Goal: Transaction & Acquisition: Book appointment/travel/reservation

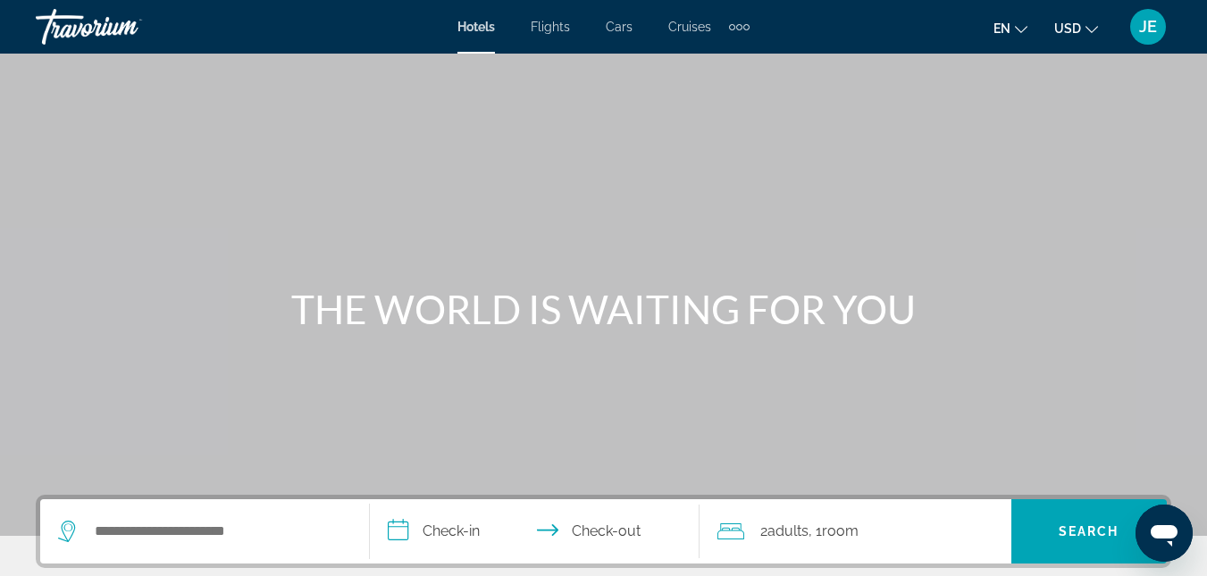
click at [675, 25] on span "Cruises" at bounding box center [689, 27] width 43 height 14
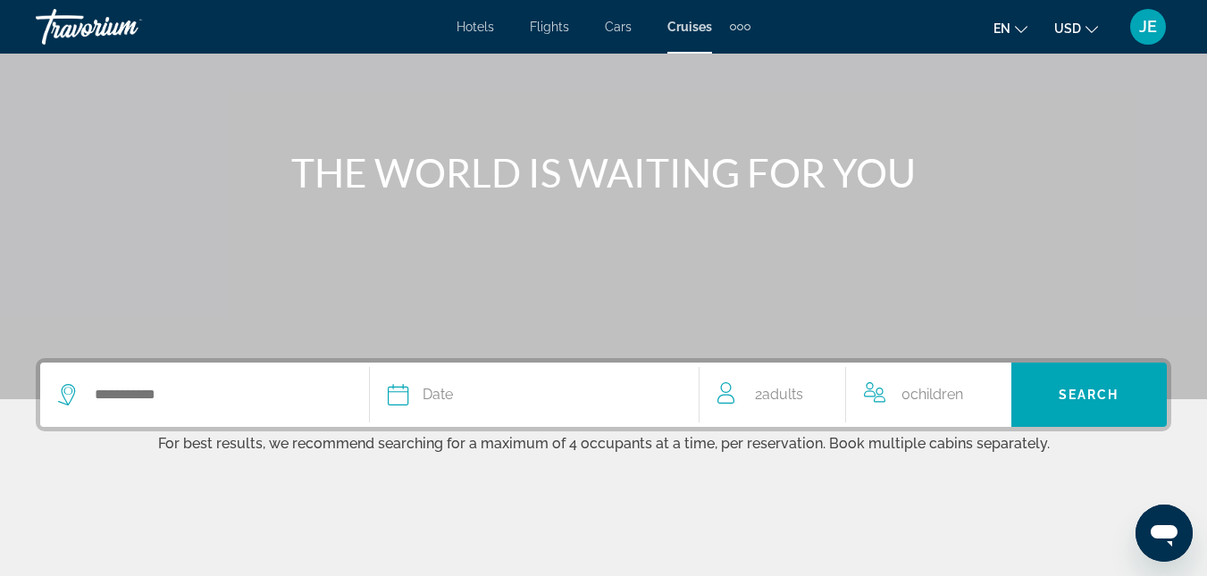
scroll to position [179, 0]
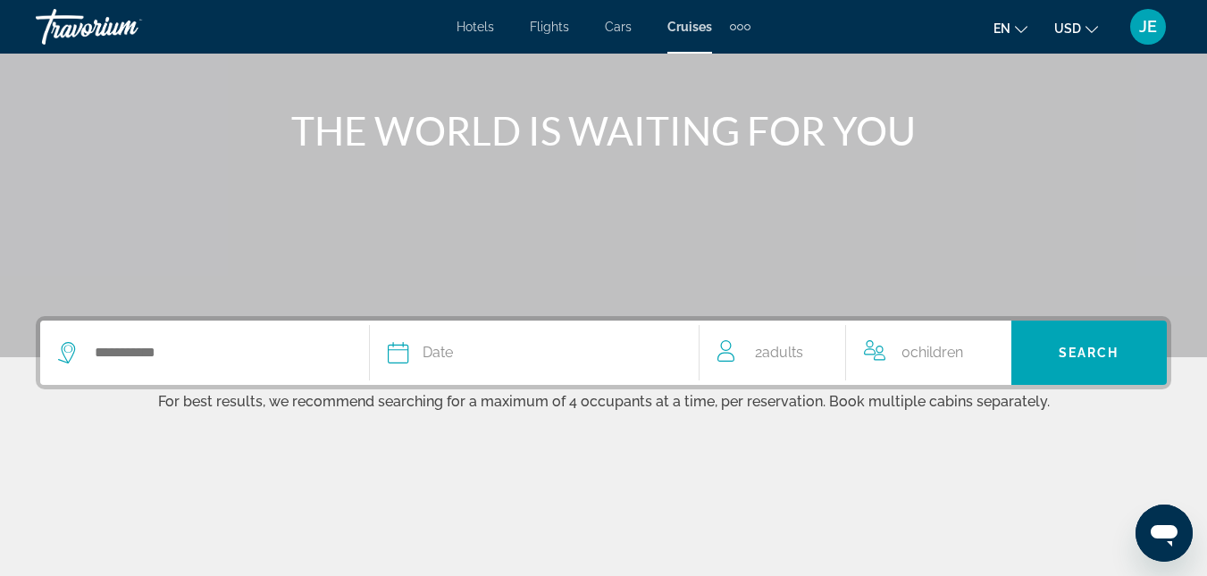
click at [471, 352] on div "Date" at bounding box center [534, 352] width 293 height 25
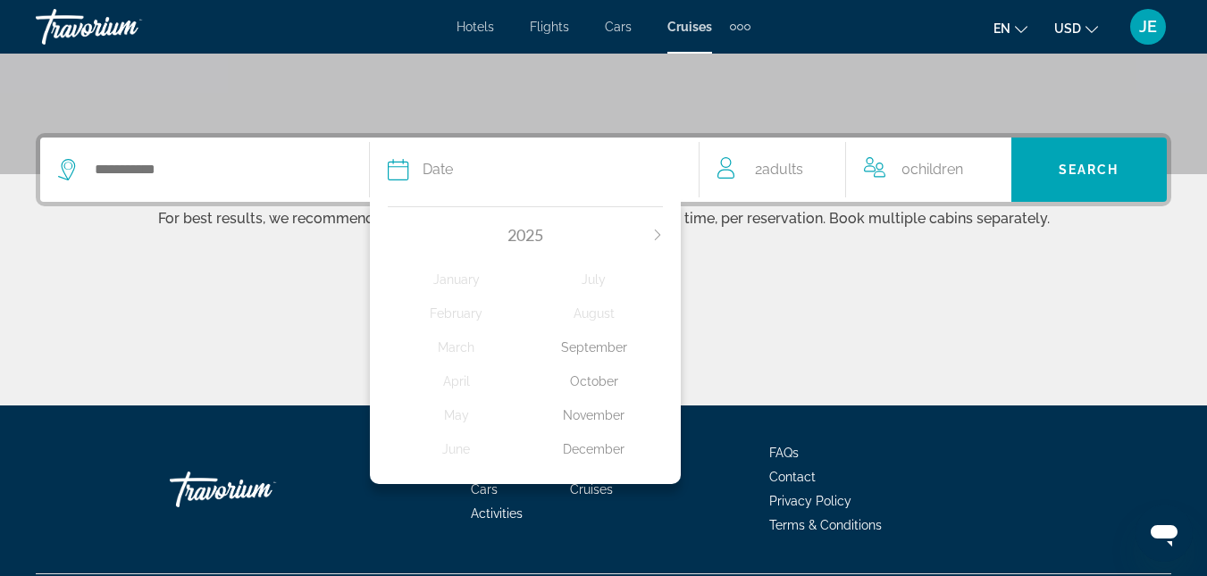
scroll to position [410, 0]
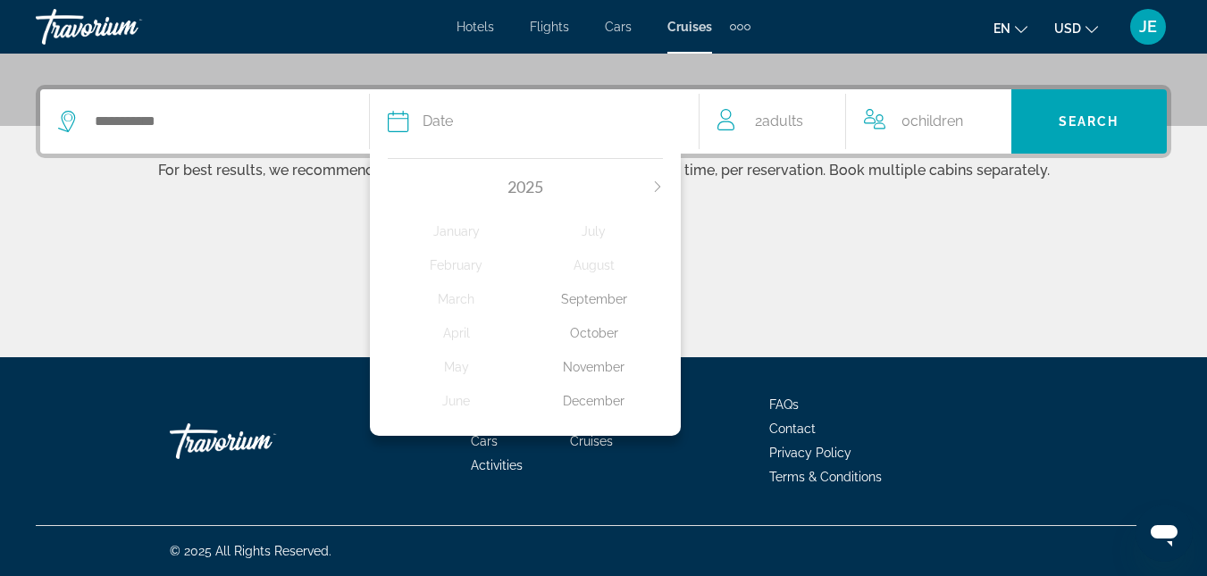
click at [657, 182] on icon "Next month" at bounding box center [657, 186] width 11 height 11
click at [491, 226] on div "January" at bounding box center [457, 231] width 138 height 32
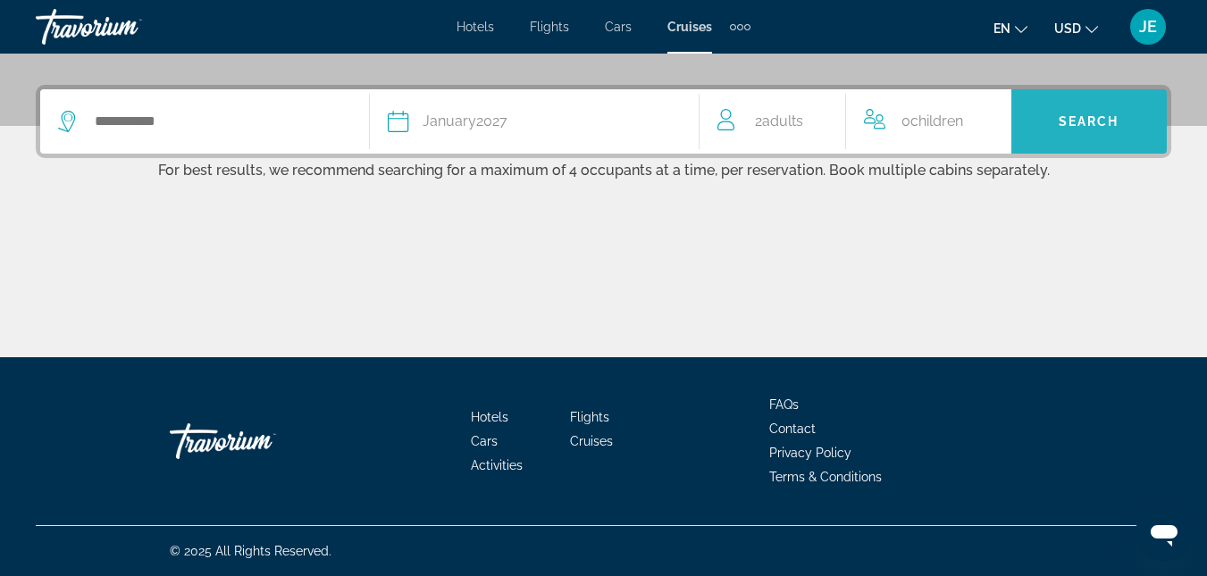
click at [1061, 120] on span "Search" at bounding box center [1089, 121] width 61 height 14
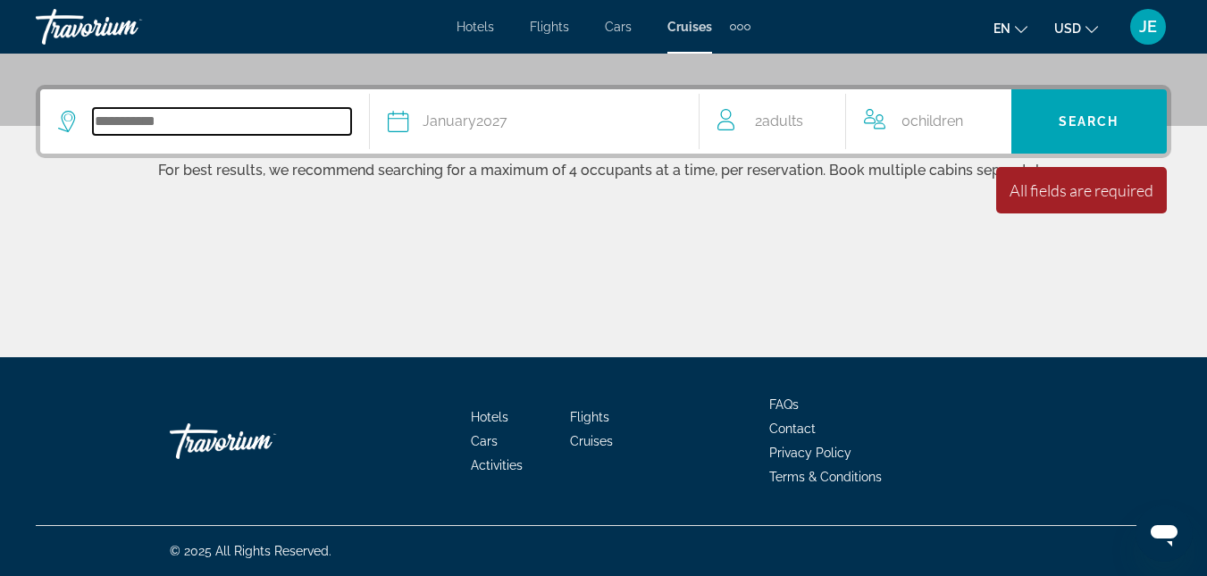
click at [208, 127] on input "Search widget" at bounding box center [222, 121] width 258 height 27
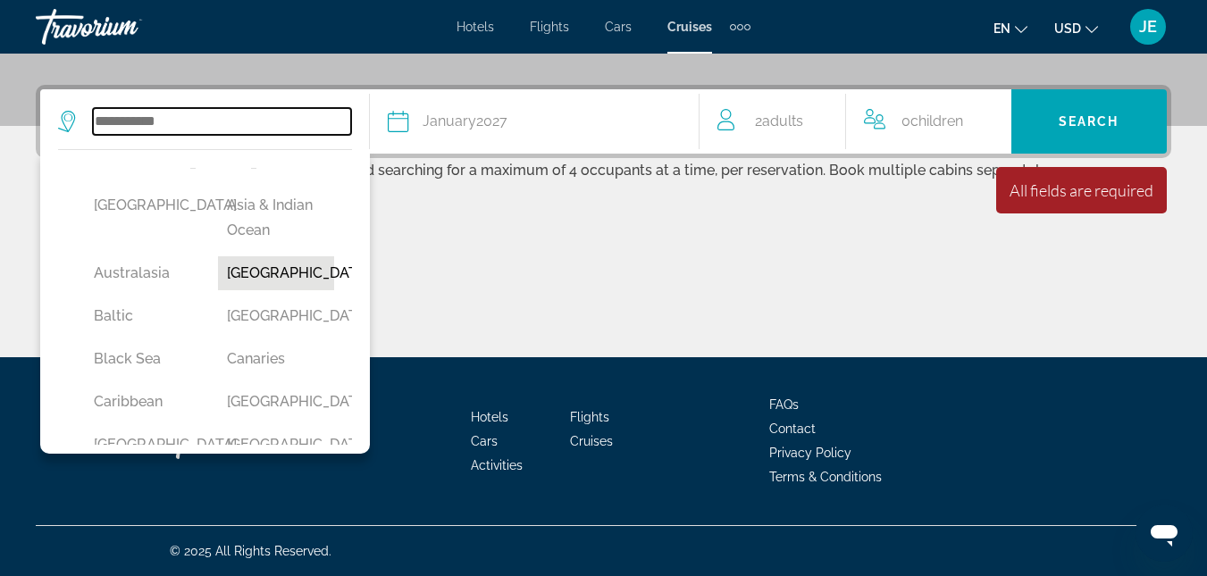
scroll to position [0, 0]
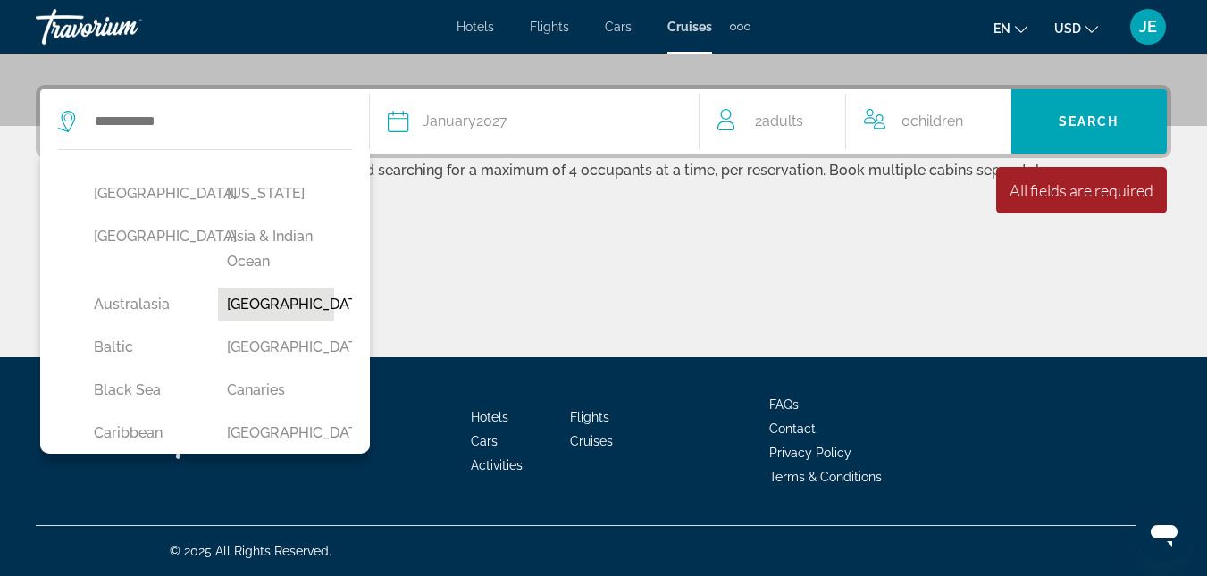
click at [267, 298] on button "[GEOGRAPHIC_DATA]" at bounding box center [275, 305] width 115 height 34
type input "*******"
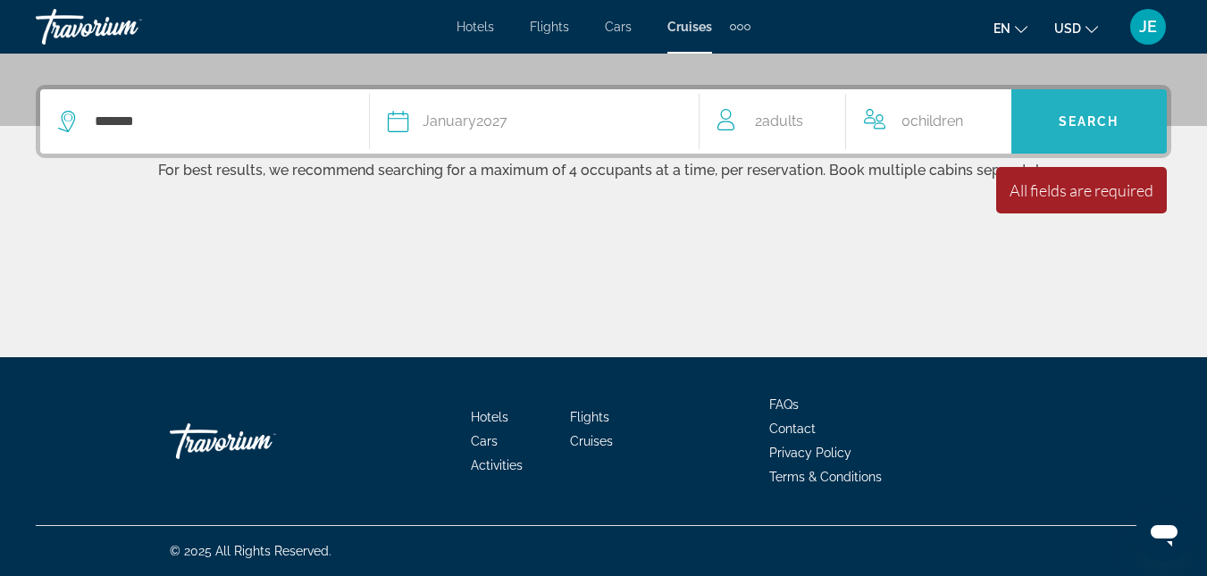
click at [1061, 120] on span "Search" at bounding box center [1089, 121] width 61 height 14
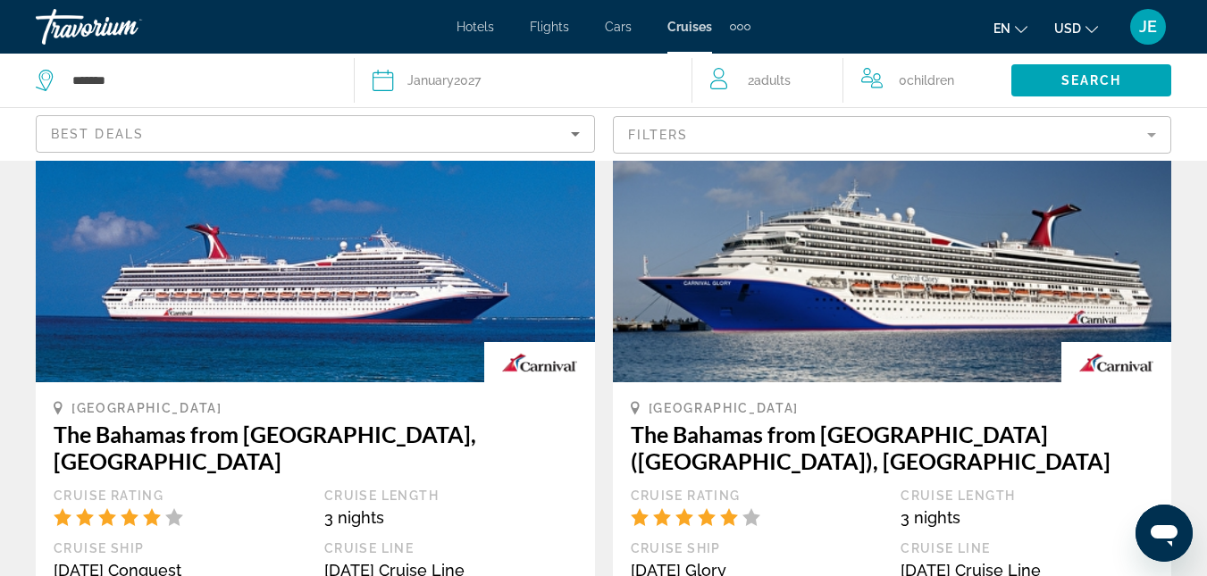
scroll to position [179, 0]
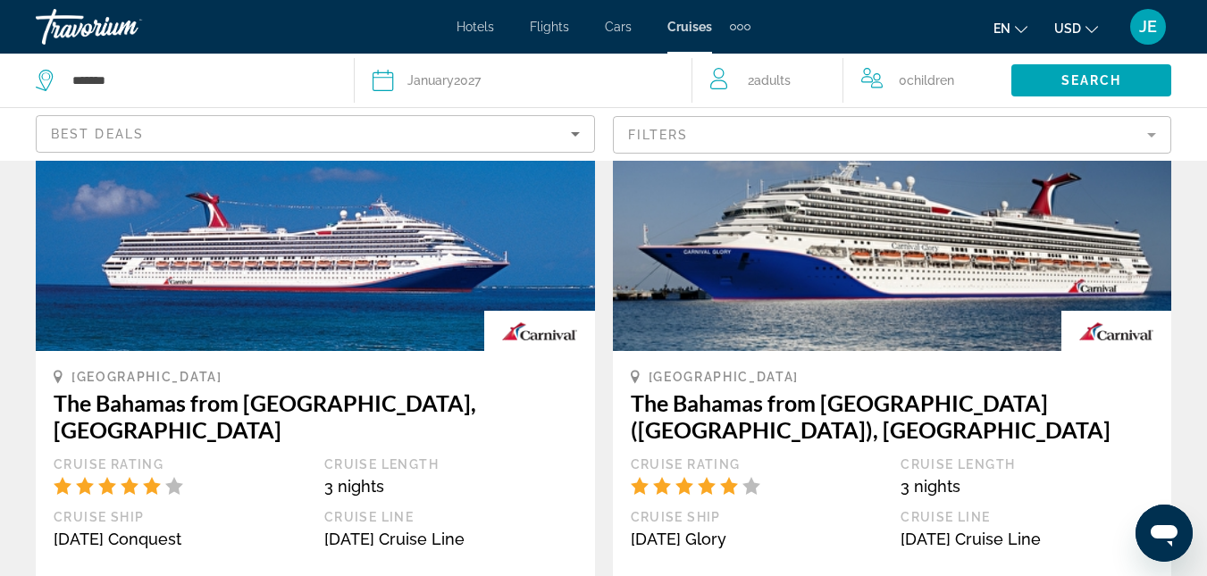
click at [582, 133] on icon "Sort by" at bounding box center [575, 133] width 21 height 21
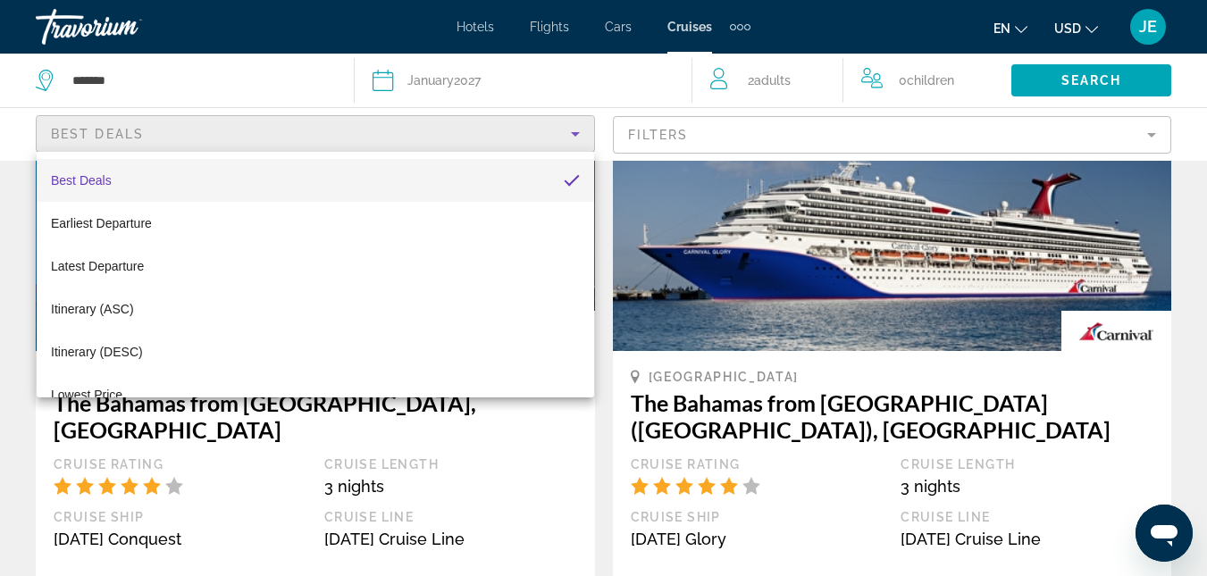
click at [607, 88] on div at bounding box center [603, 288] width 1207 height 576
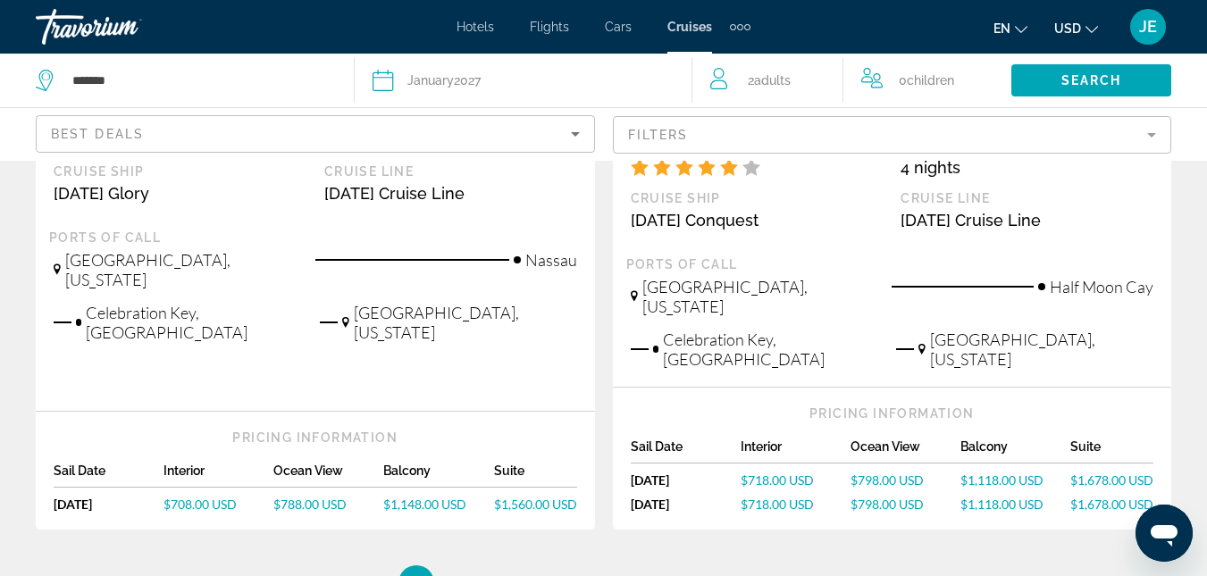
scroll to position [2144, 0]
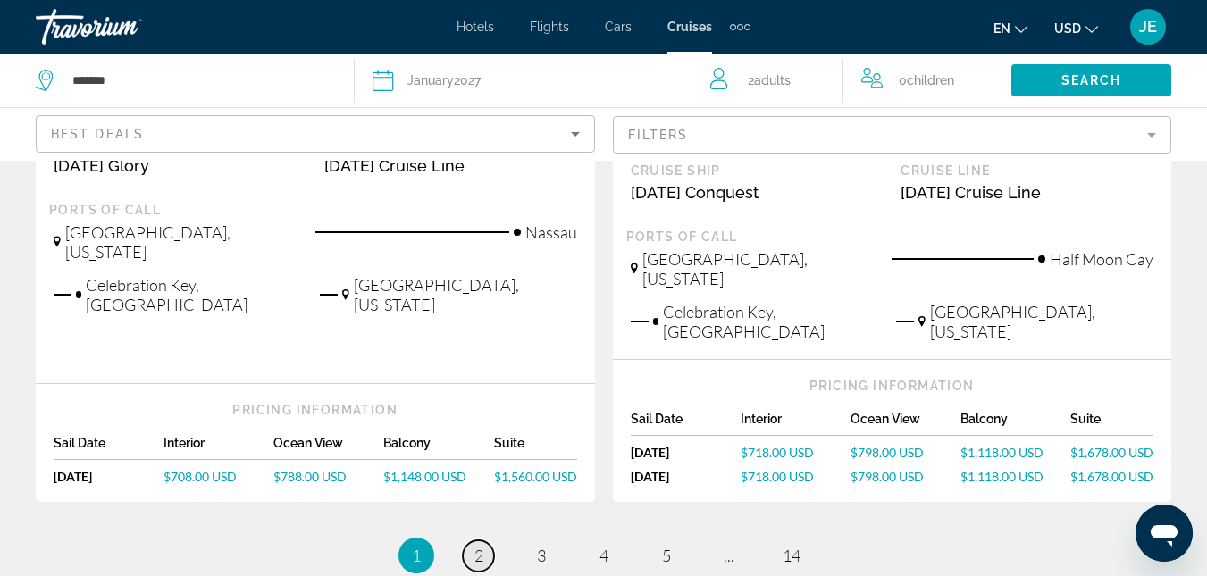
click at [489, 541] on link "page 2" at bounding box center [478, 556] width 31 height 31
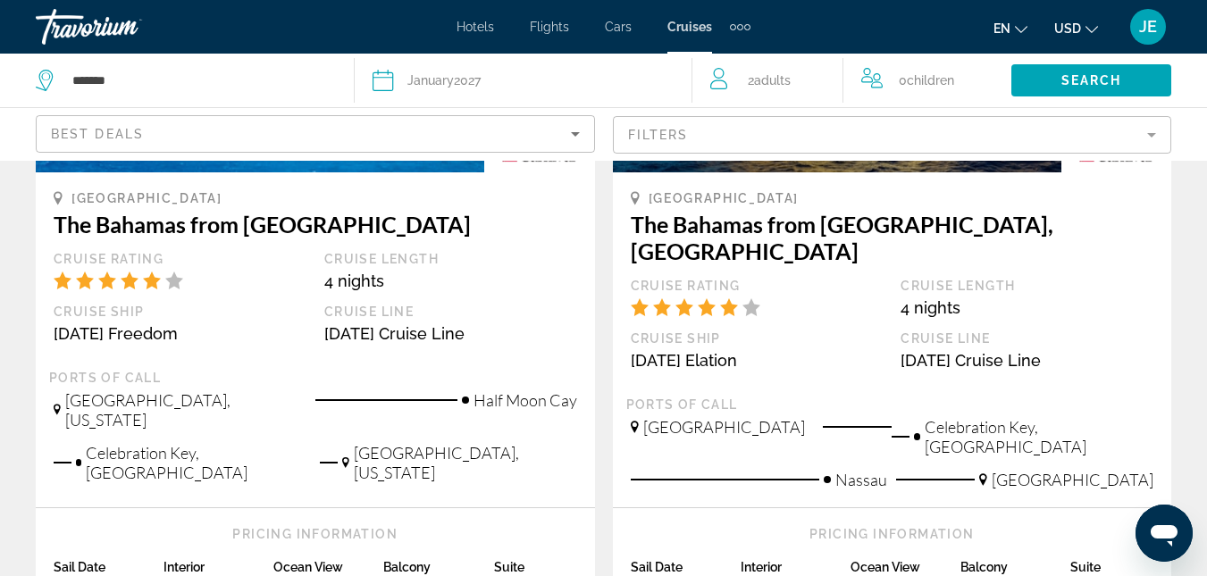
scroll to position [447, 0]
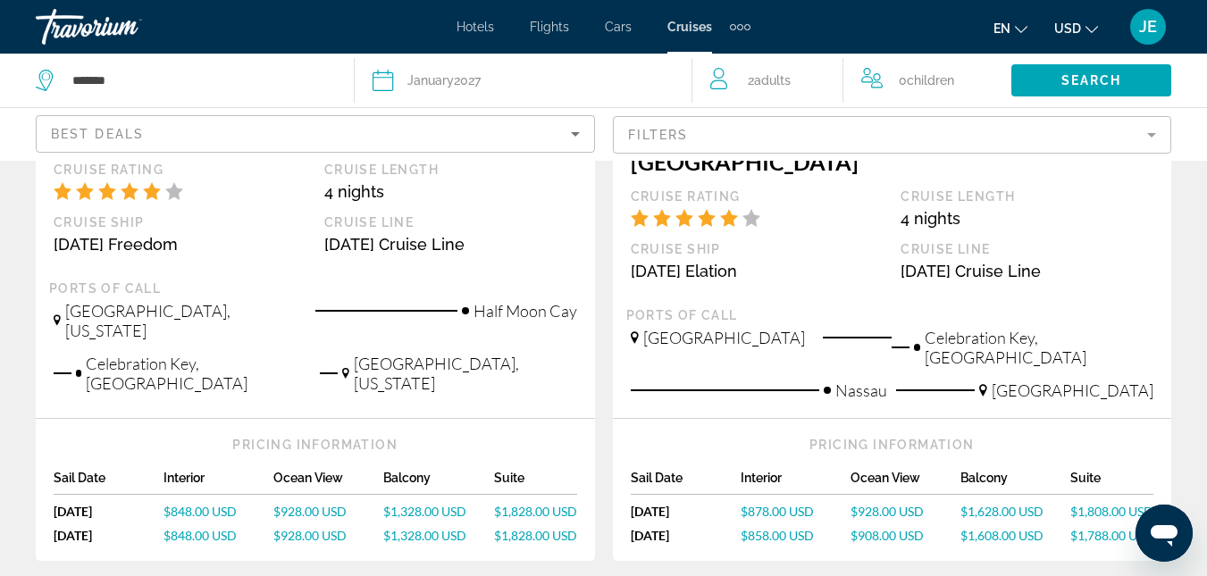
click at [415, 471] on div "Balcony" at bounding box center [438, 483] width 110 height 24
click at [1149, 137] on mat-form-field "Filters" at bounding box center [892, 135] width 559 height 38
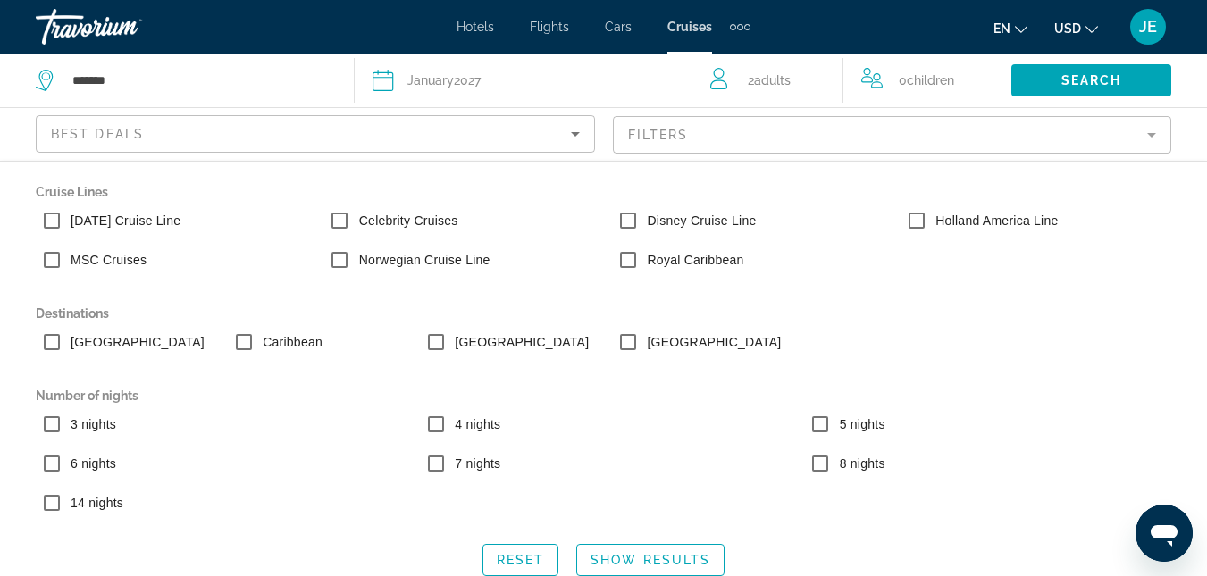
scroll to position [2277, 0]
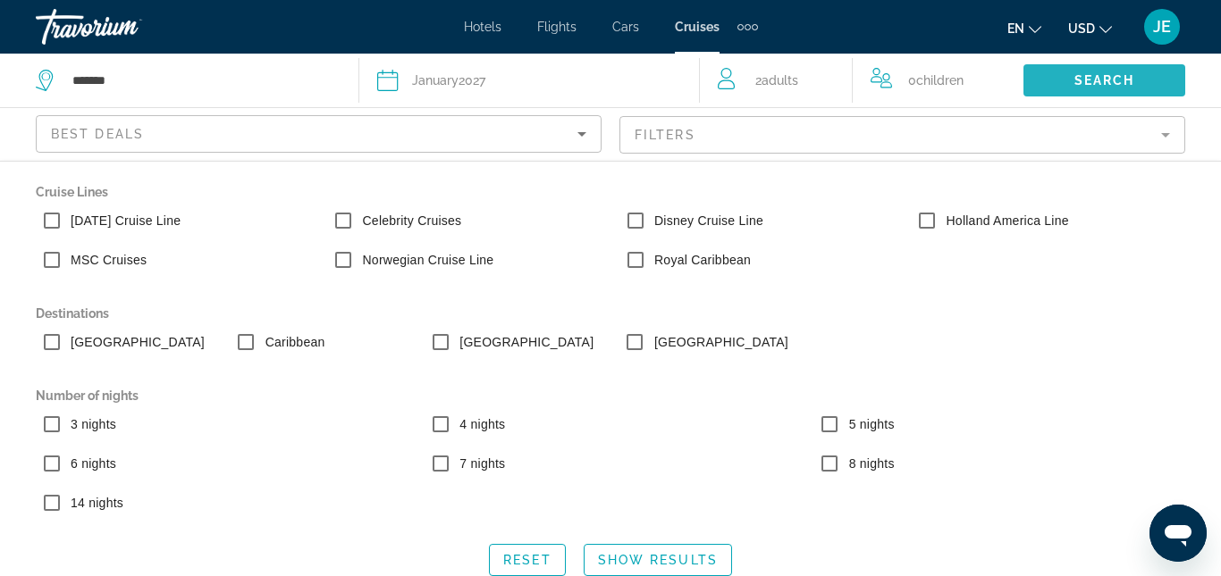
click at [1122, 71] on span "Search widget" at bounding box center [1104, 80] width 162 height 43
click at [638, 564] on span "Show Results" at bounding box center [658, 560] width 120 height 14
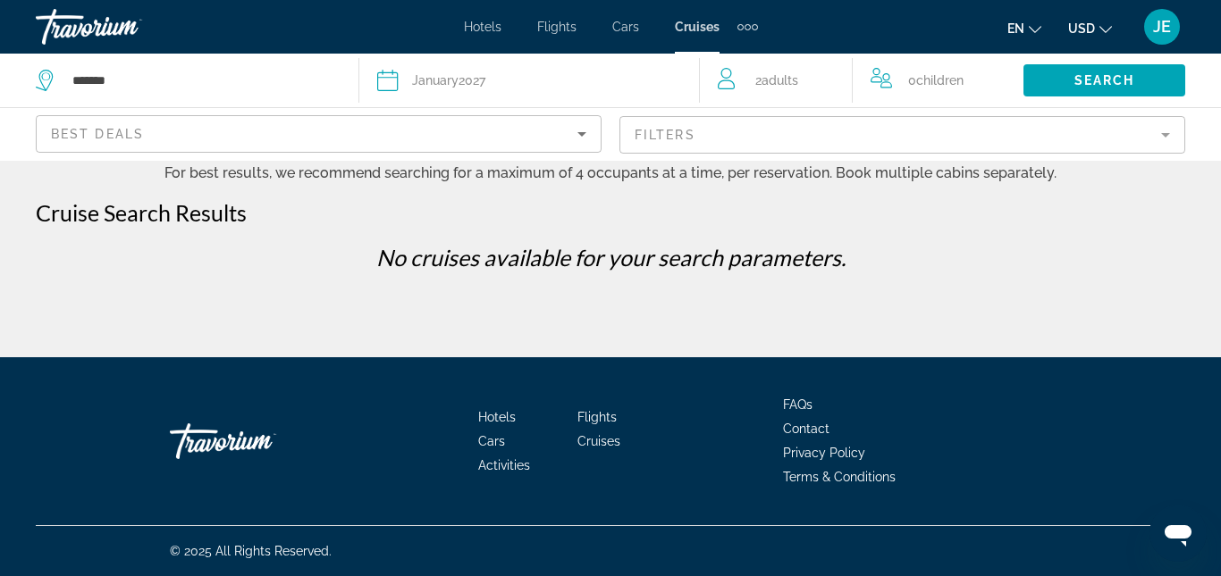
click at [469, 83] on div "[DATE]" at bounding box center [448, 80] width 73 height 25
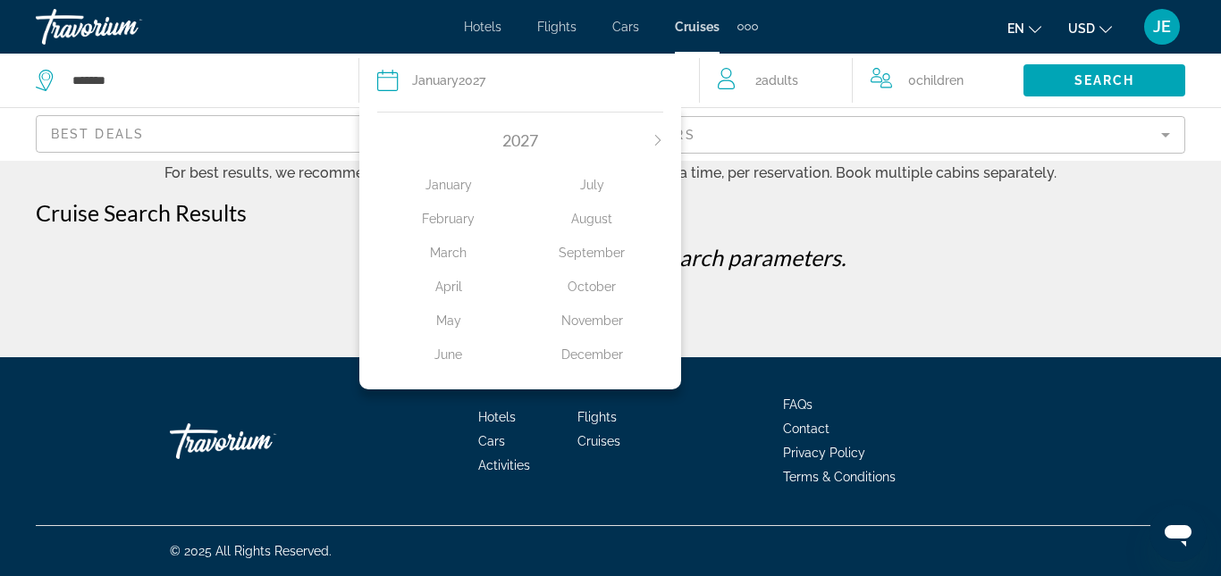
click at [458, 182] on div "January" at bounding box center [448, 185] width 143 height 32
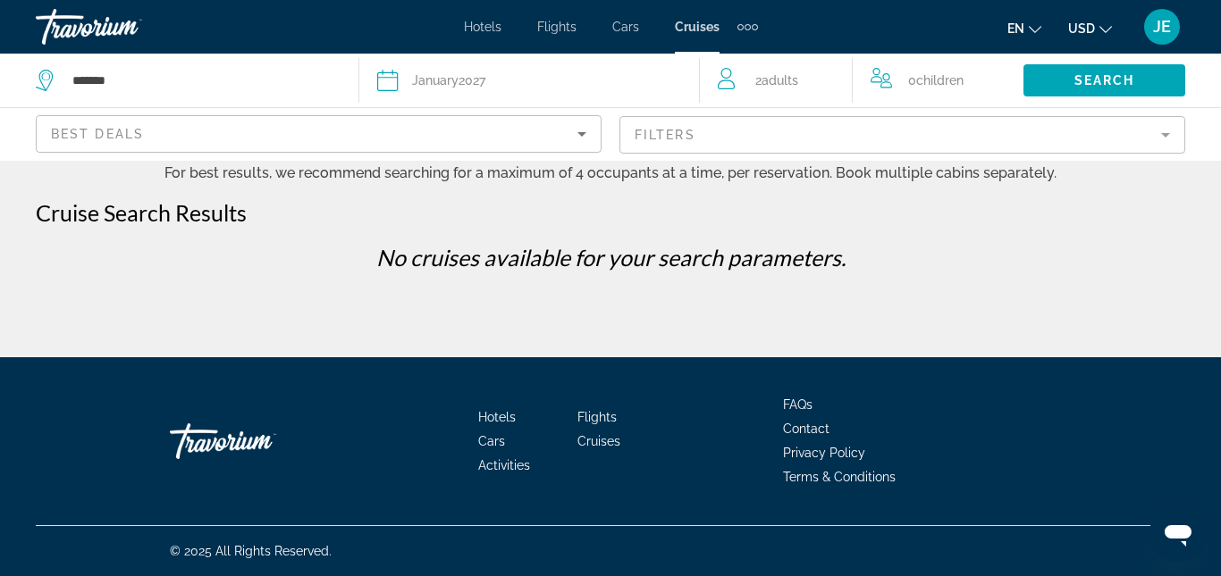
click at [385, 86] on icon "Search widget" at bounding box center [387, 80] width 21 height 21
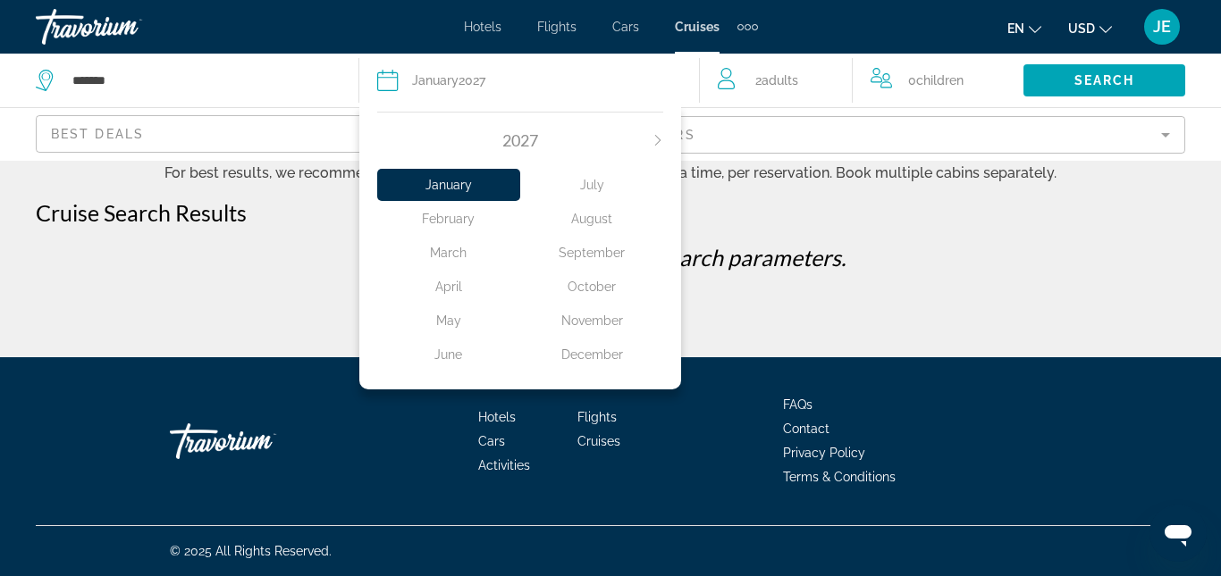
click at [654, 135] on icon "Next month" at bounding box center [657, 140] width 11 height 11
click at [373, 131] on div "[DATE] February March April May June July August September October November Dec…" at bounding box center [520, 246] width 323 height 287
click at [371, 139] on div "[DATE] February March April May June July August September October November Dec…" at bounding box center [520, 246] width 323 height 287
click at [379, 139] on icon "Previous month" at bounding box center [382, 140] width 11 height 11
click at [1103, 71] on span "Search widget" at bounding box center [1104, 80] width 162 height 43
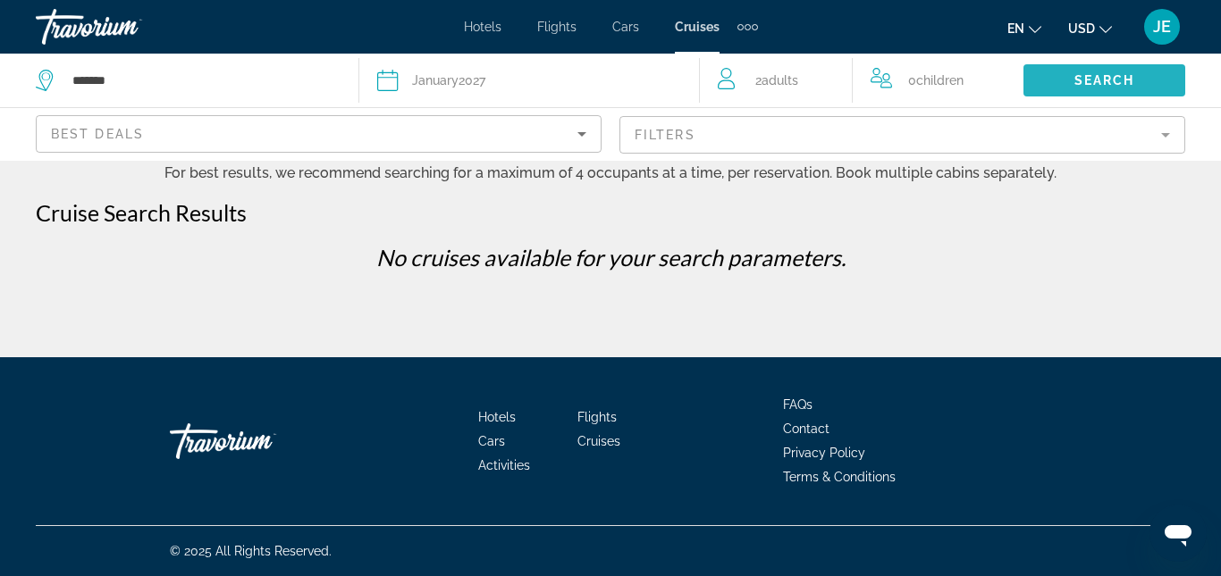
click at [1102, 75] on span "Search" at bounding box center [1104, 80] width 61 height 14
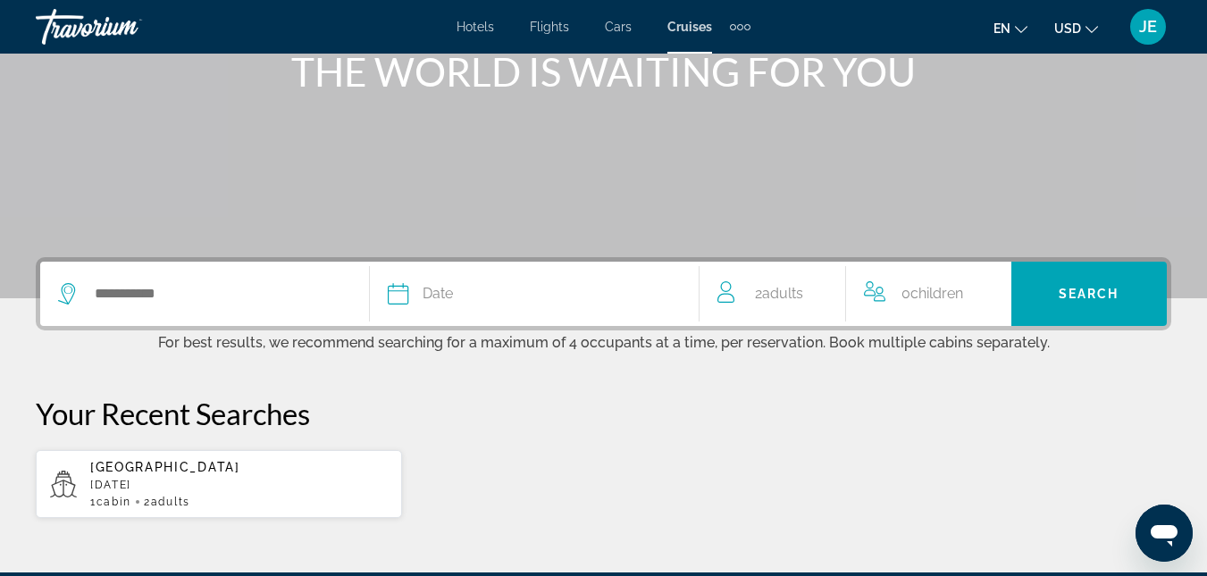
scroll to position [268, 0]
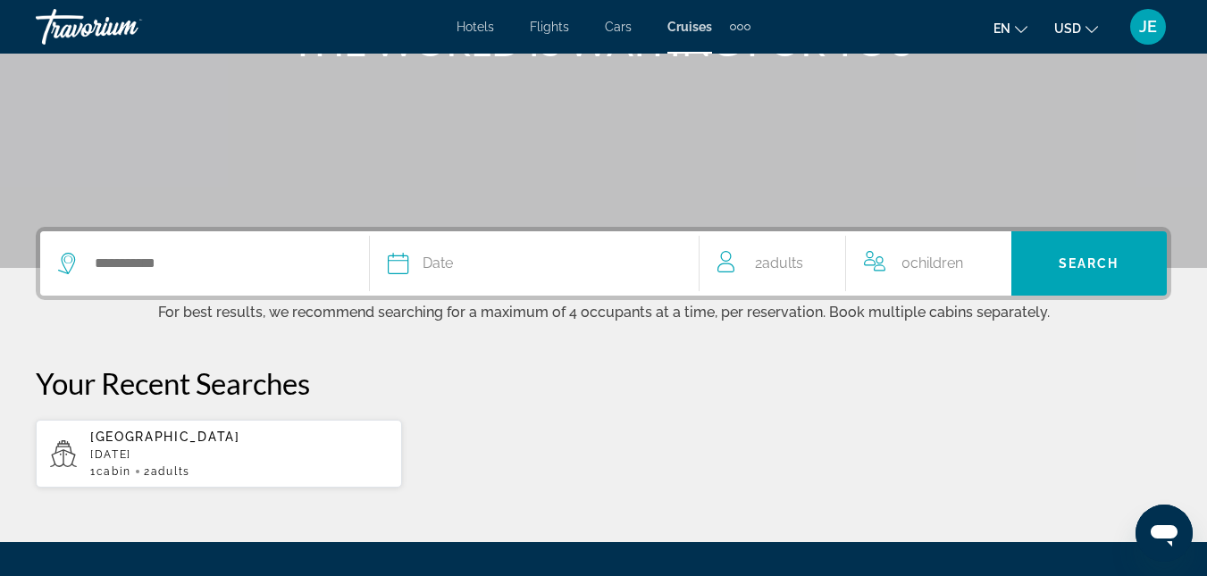
click at [407, 264] on icon "Search widget" at bounding box center [398, 263] width 21 height 21
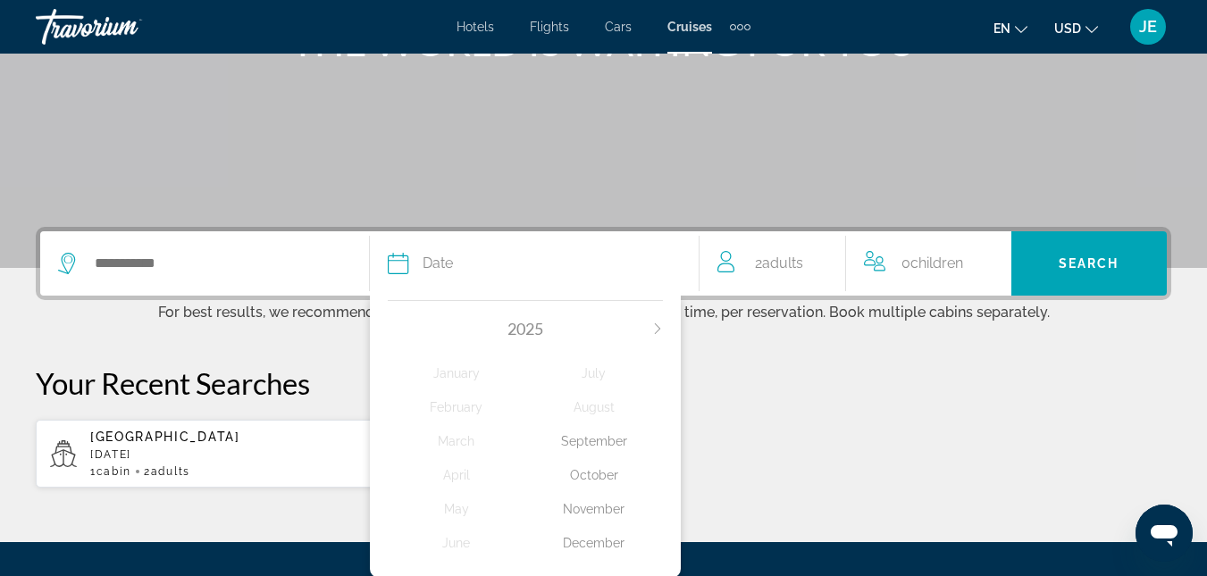
scroll to position [437, 0]
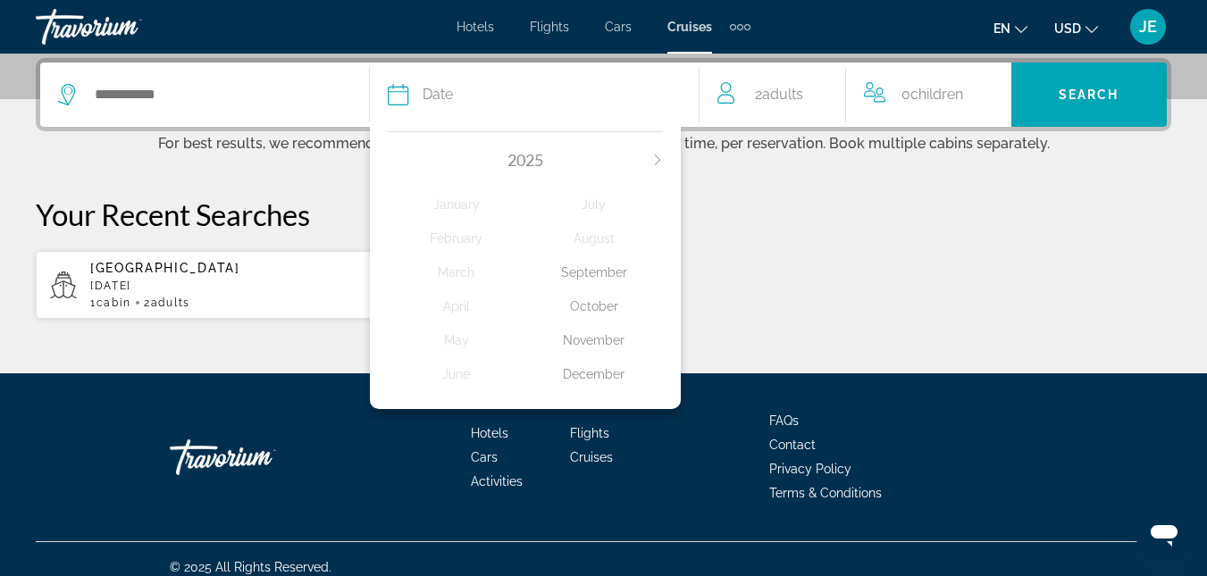
click at [646, 159] on div "2025" at bounding box center [525, 160] width 275 height 20
click at [657, 164] on icon "Next month" at bounding box center [656, 160] width 5 height 11
click at [657, 162] on icon "Next month" at bounding box center [657, 160] width 11 height 11
click at [450, 205] on div "January" at bounding box center [457, 205] width 138 height 32
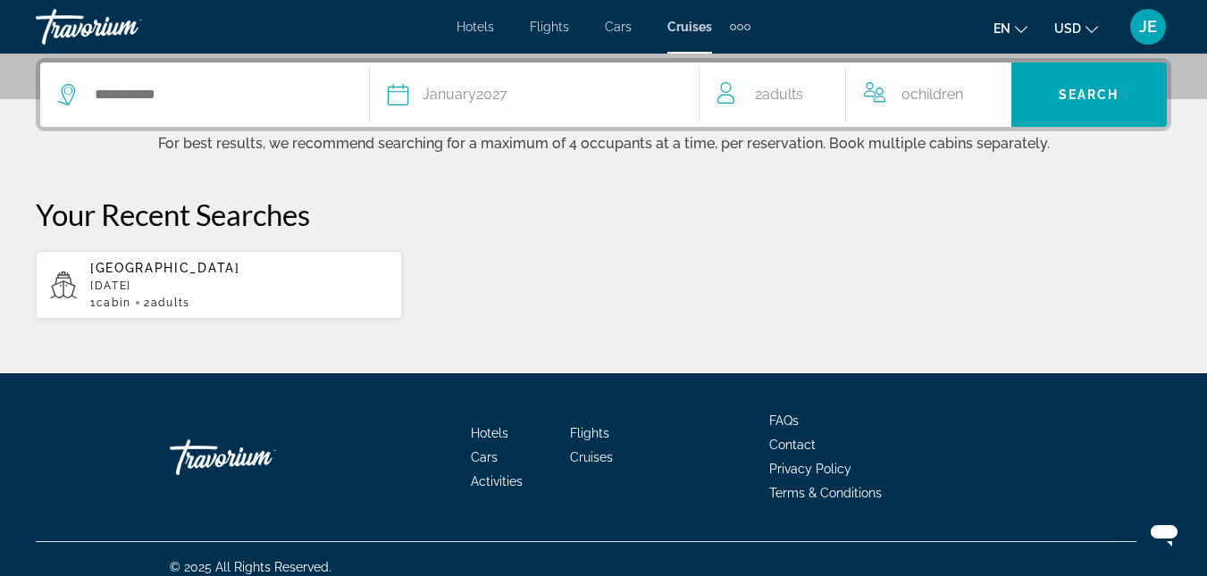
click at [504, 96] on div "[DATE]" at bounding box center [465, 94] width 85 height 25
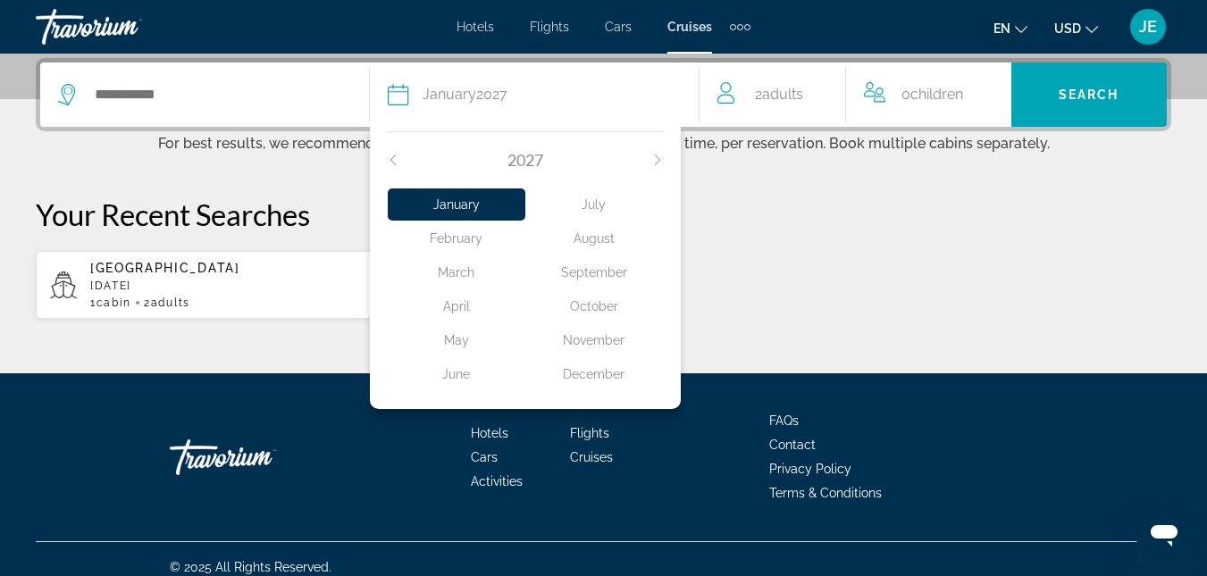
click at [491, 201] on div "January" at bounding box center [457, 205] width 138 height 32
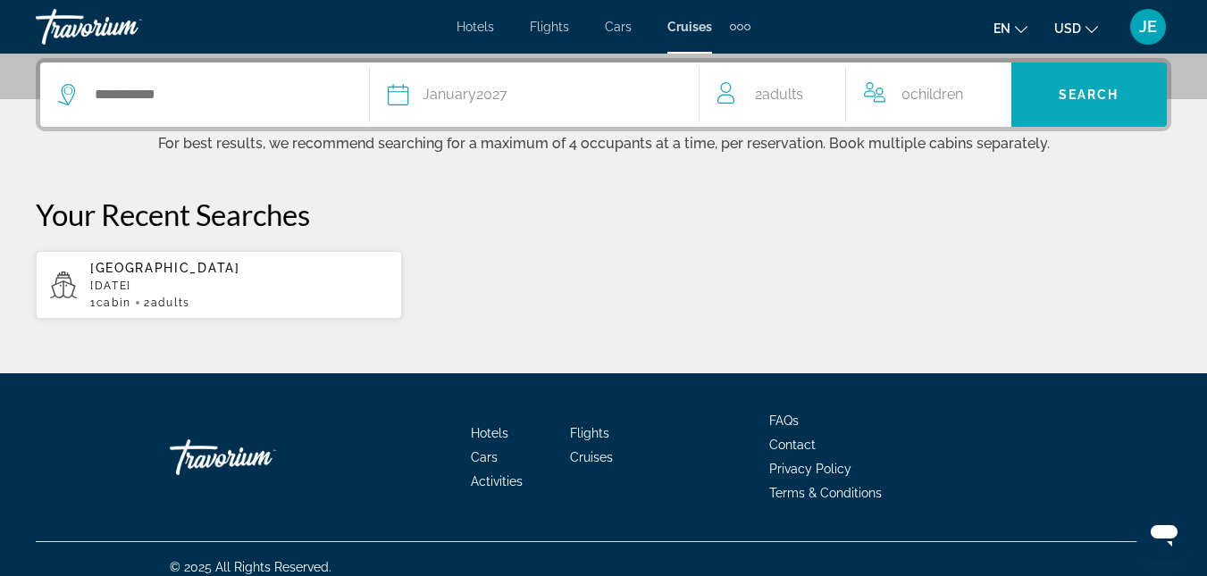
click at [1078, 96] on span "Search" at bounding box center [1089, 95] width 61 height 14
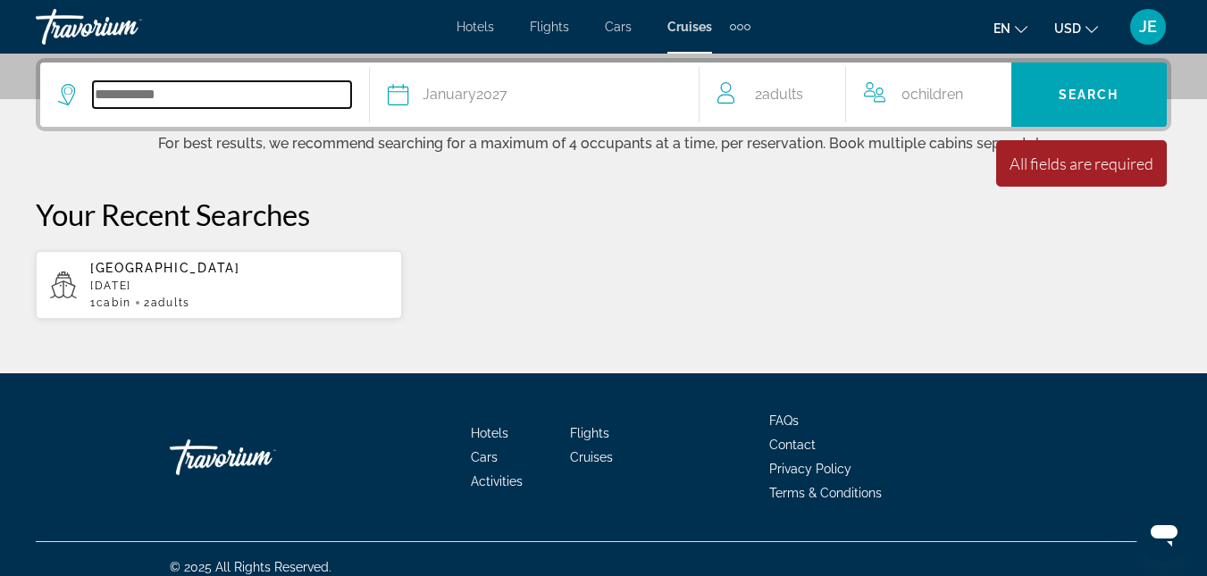
click at [306, 87] on input "Search widget" at bounding box center [222, 94] width 258 height 27
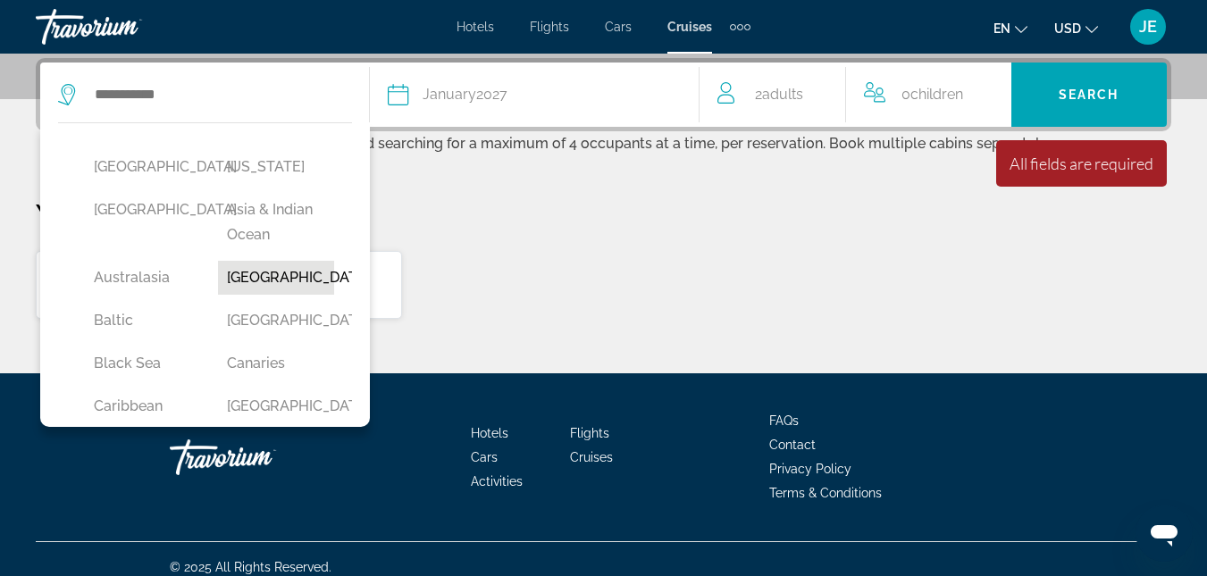
click at [256, 278] on button "[GEOGRAPHIC_DATA]" at bounding box center [275, 278] width 115 height 34
type input "*******"
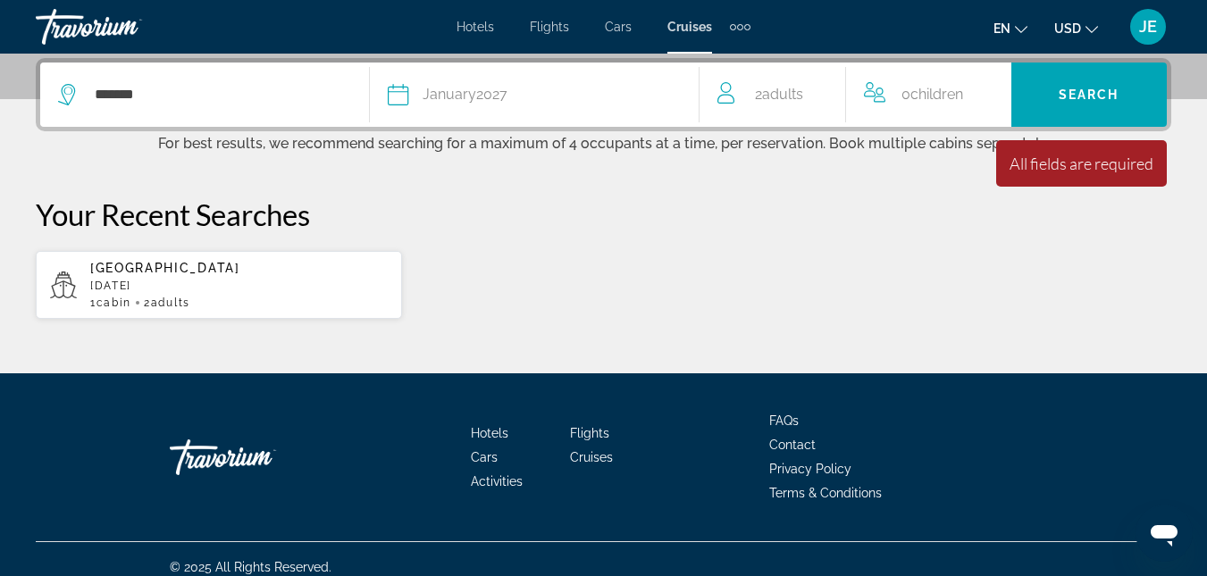
click at [263, 281] on p "[DATE]" at bounding box center [239, 286] width 298 height 13
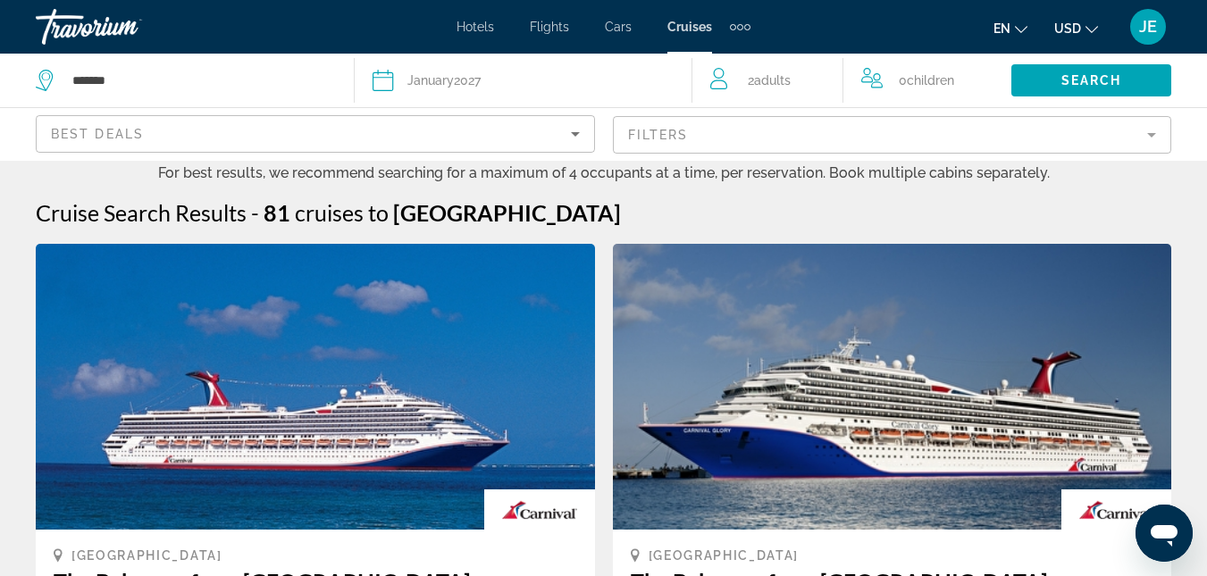
click at [487, 85] on div "Date [DATE]" at bounding box center [523, 80] width 300 height 25
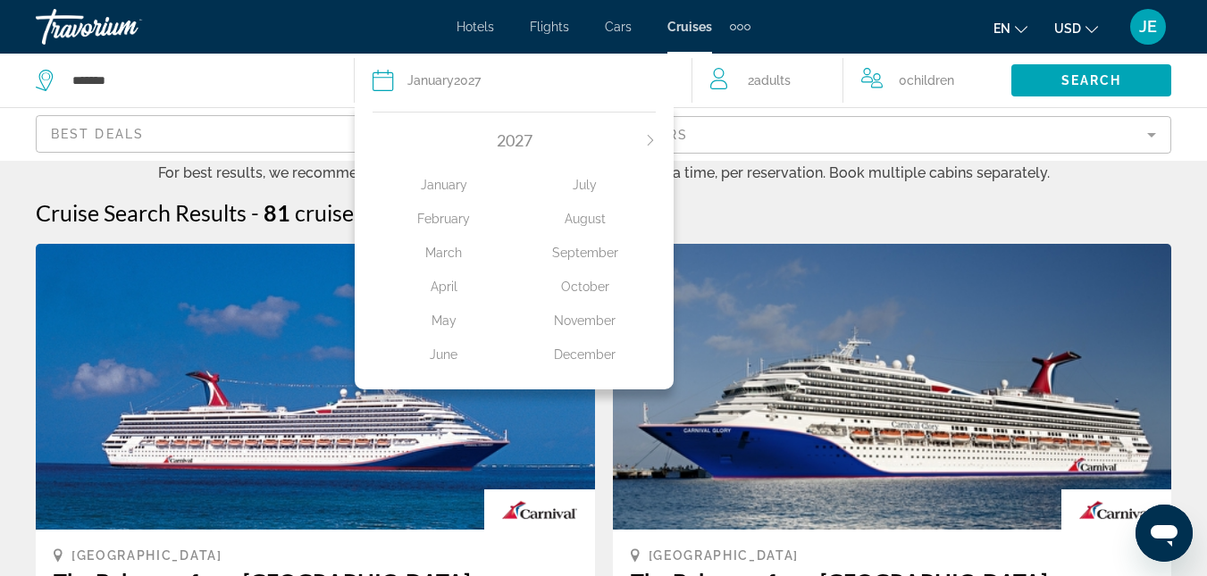
click at [499, 145] on span "2027" at bounding box center [515, 140] width 36 height 20
click at [462, 187] on div "January" at bounding box center [443, 185] width 141 height 32
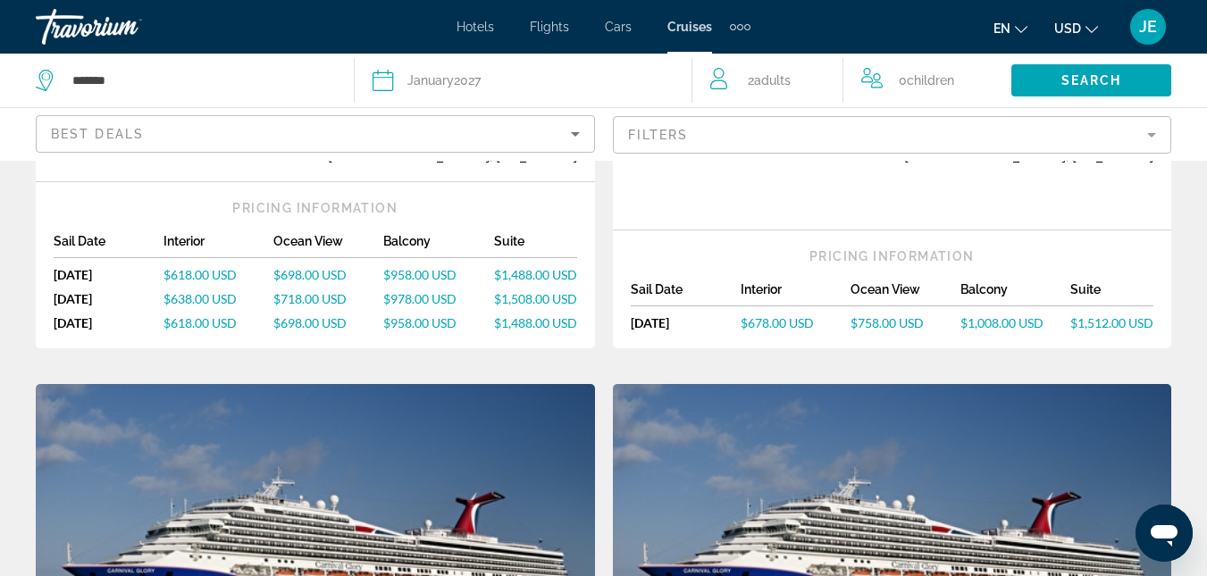
scroll to position [715, 0]
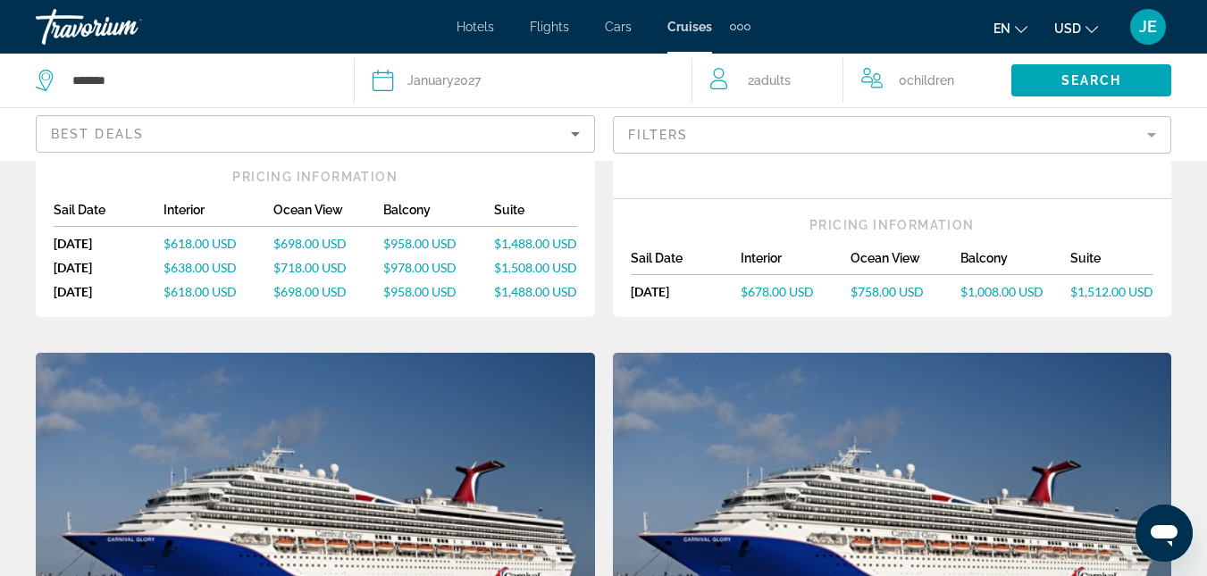
click at [1146, 26] on span "JE" at bounding box center [1148, 27] width 18 height 18
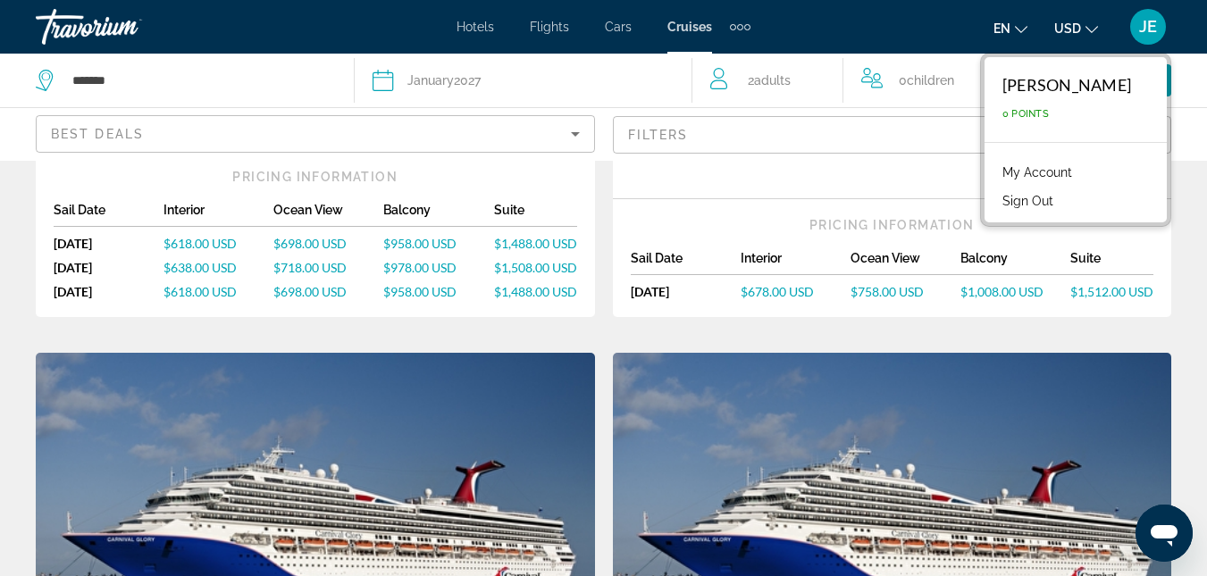
click at [1028, 195] on button "Sign Out" at bounding box center [1028, 200] width 69 height 23
